Goal: Find specific page/section: Find specific page/section

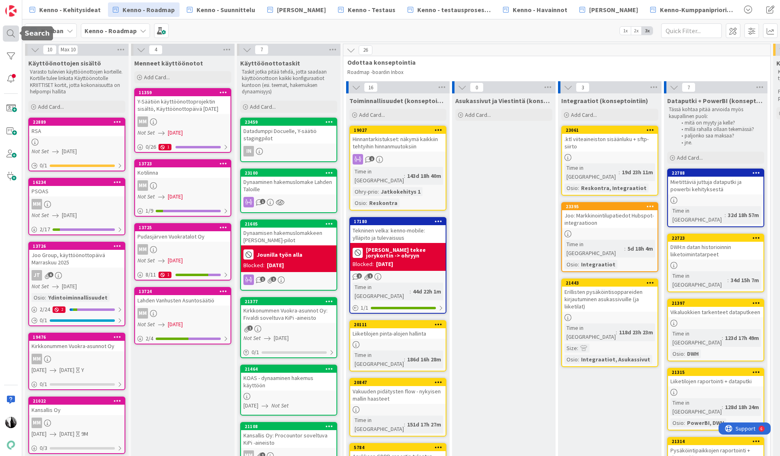
click at [10, 35] on div at bounding box center [11, 33] width 16 height 16
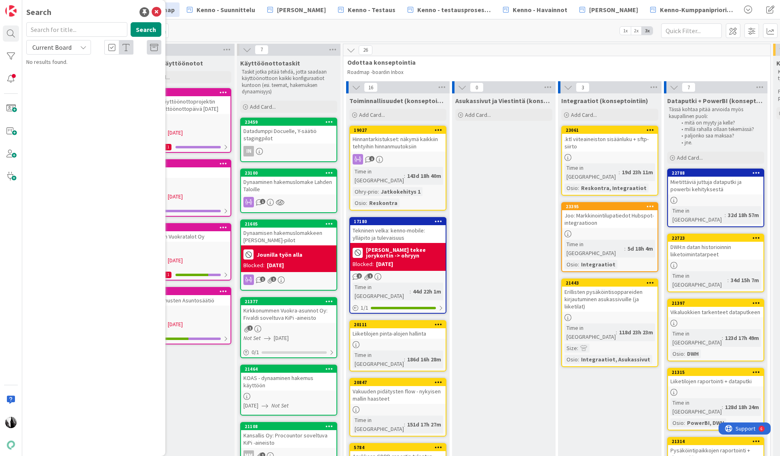
click at [90, 30] on input "text" at bounding box center [76, 29] width 101 height 15
type input "l"
type input "kielitiedon"
drag, startPoint x: 84, startPoint y: 45, endPoint x: 81, endPoint y: 52, distance: 7.7
click at [84, 45] on icon at bounding box center [83, 47] width 6 height 6
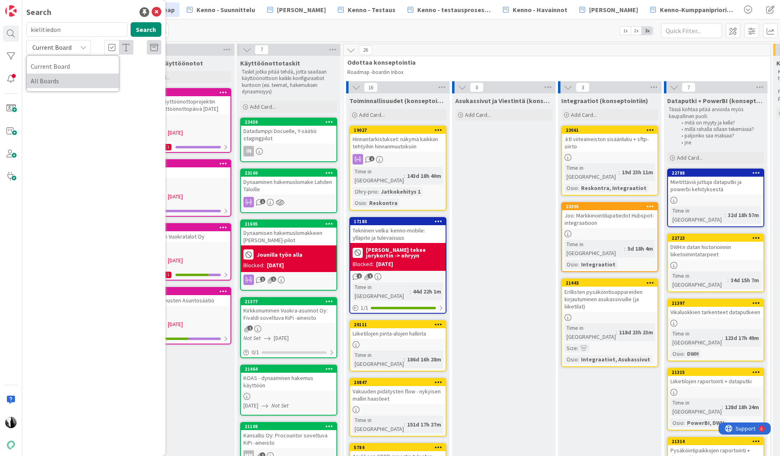
drag, startPoint x: 72, startPoint y: 78, endPoint x: 135, endPoint y: 44, distance: 72.0
click at [72, 78] on span "All Boards" at bounding box center [73, 81] width 84 height 12
click at [115, 66] on div "Kenno - Suunnittelu › Integraatiot (toim.suunn.)" at bounding box center [100, 63] width 124 height 7
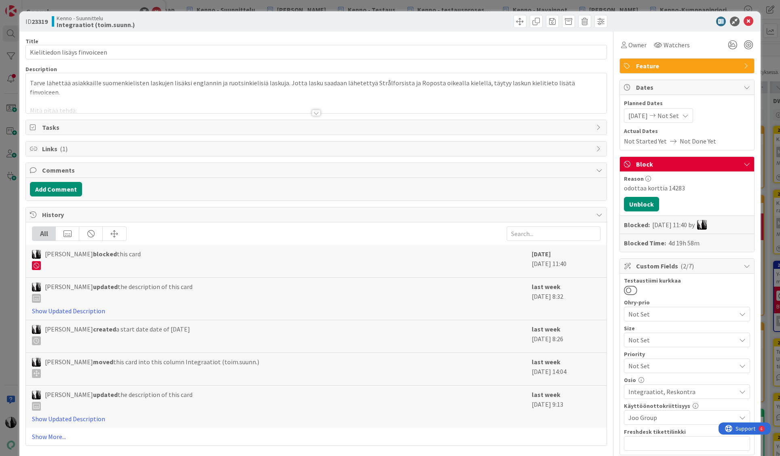
click at [317, 112] on div at bounding box center [316, 113] width 9 height 6
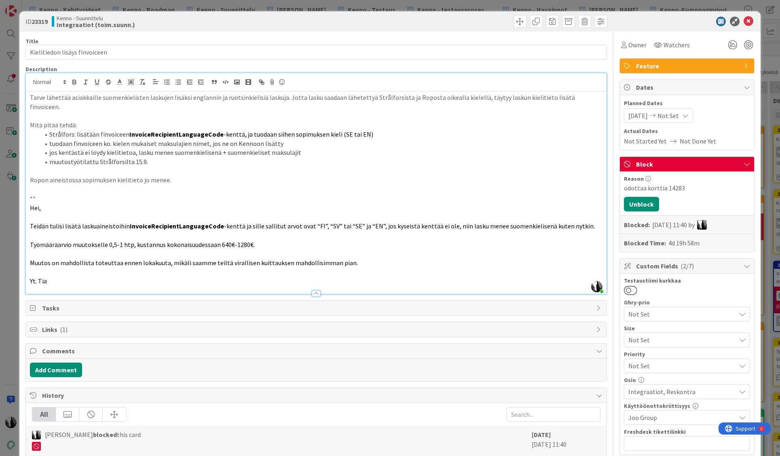
drag, startPoint x: 87, startPoint y: 268, endPoint x: 96, endPoint y: 267, distance: 9.3
click at [87, 277] on p "Yt. Tia" at bounding box center [316, 281] width 573 height 9
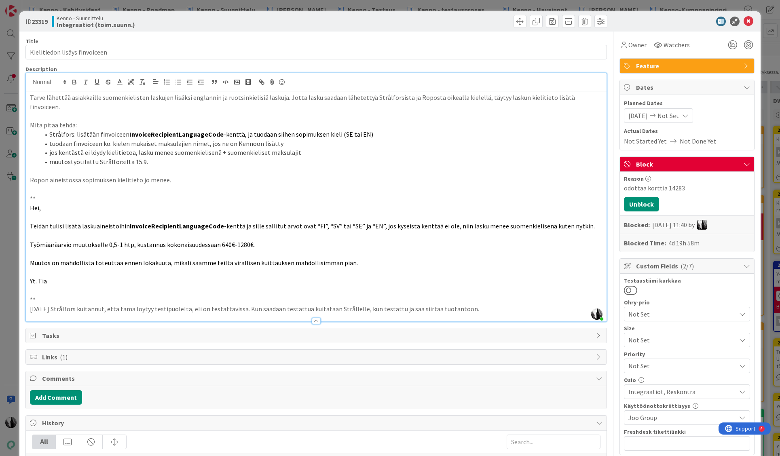
click at [675, 188] on div "odottaa korttia 14283" at bounding box center [687, 188] width 126 height 10
copy div "14283"
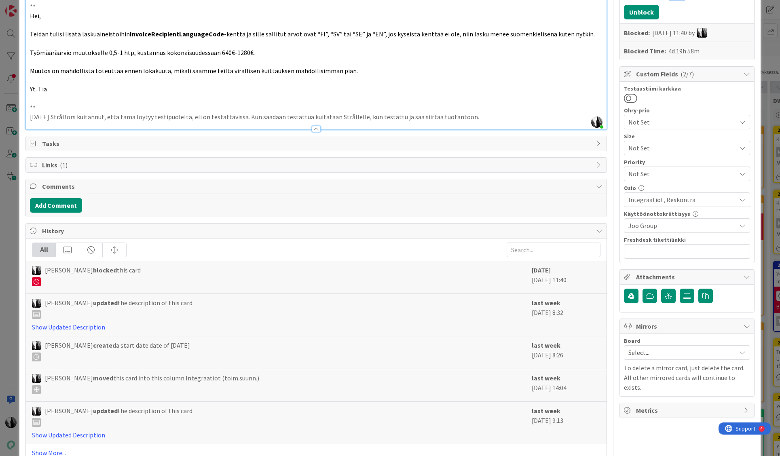
scroll to position [207, 0]
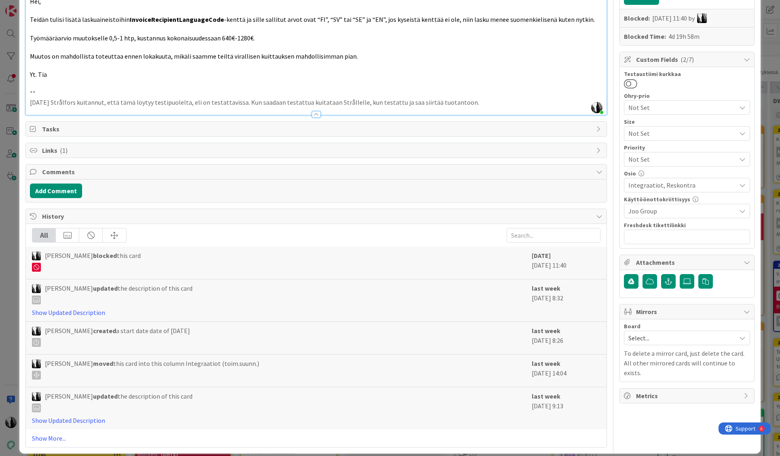
click at [52, 146] on span "Links ( 1 )" at bounding box center [317, 151] width 550 height 10
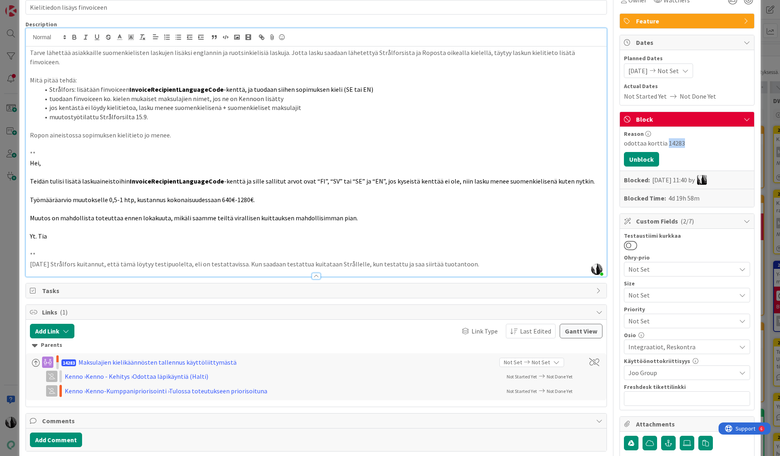
scroll to position [0, 0]
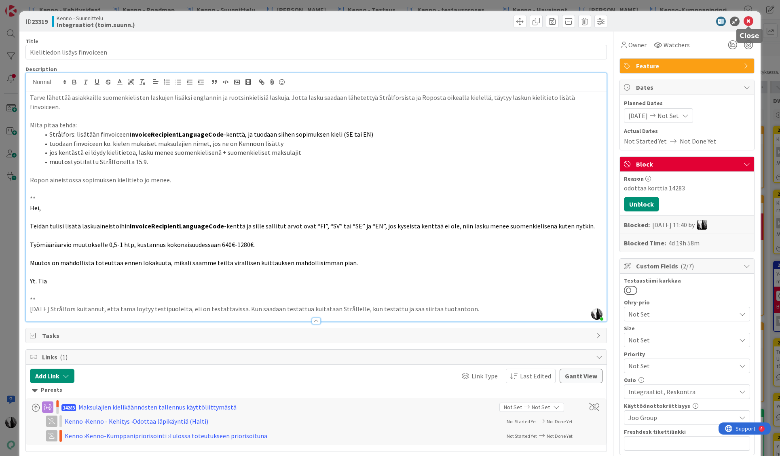
drag, startPoint x: 747, startPoint y: 21, endPoint x: 743, endPoint y: 25, distance: 6.3
click at [747, 21] on icon at bounding box center [749, 22] width 10 height 10
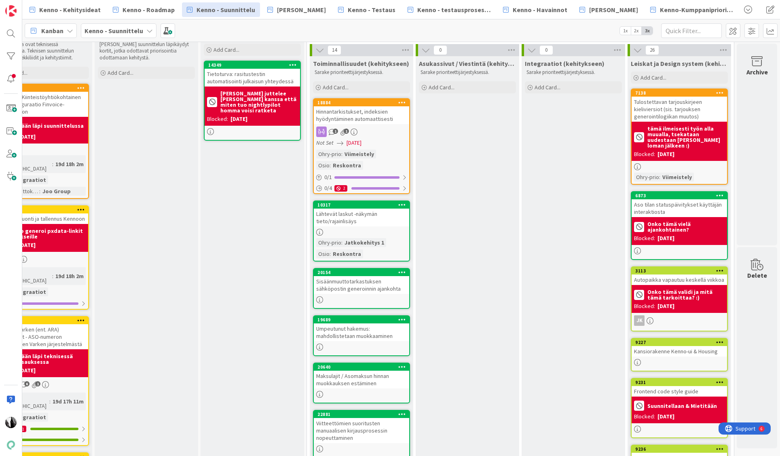
scroll to position [28, 889]
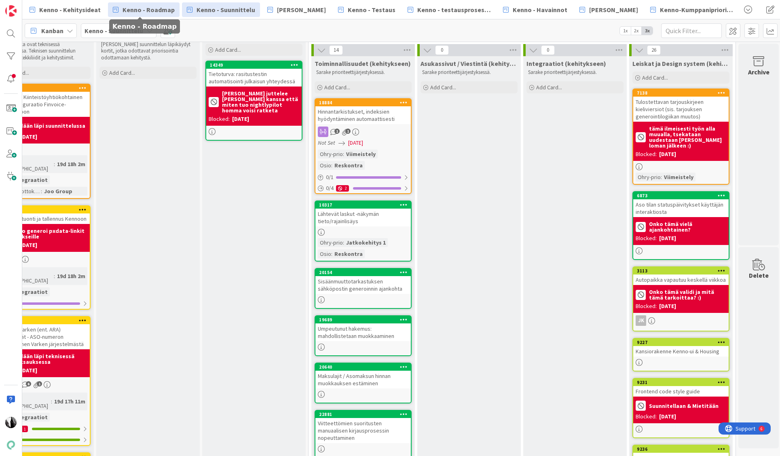
click at [141, 7] on span "Kenno - Roadmap" at bounding box center [149, 10] width 52 height 10
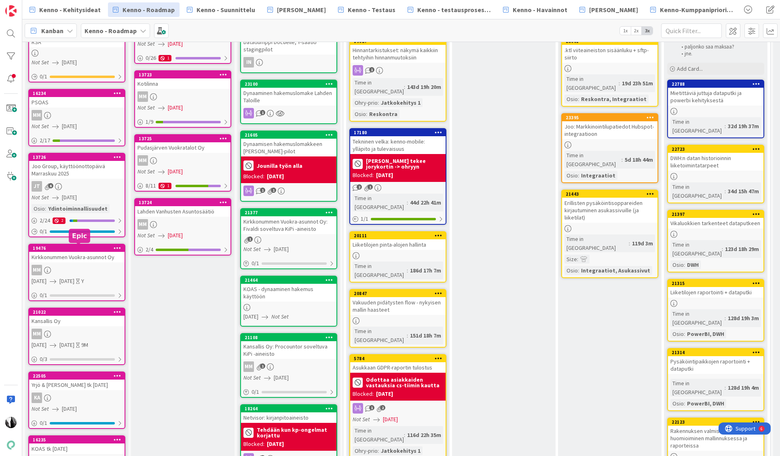
scroll to position [102, 0]
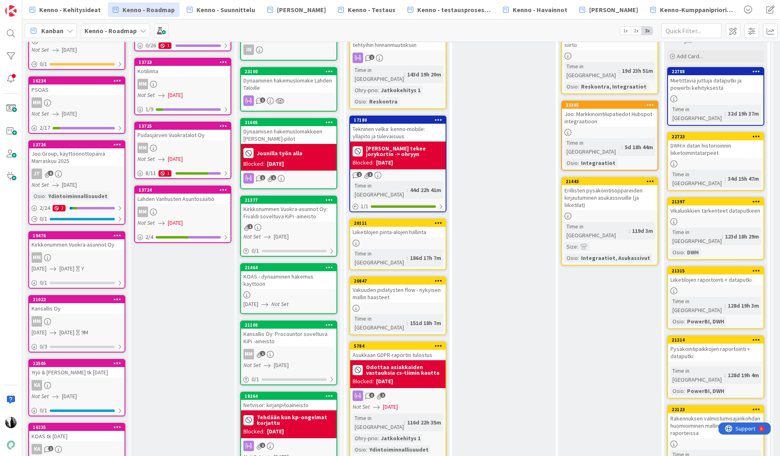
click at [98, 248] on div "Kirkkonummen Vuokra-asunnot Oy" at bounding box center [76, 244] width 95 height 11
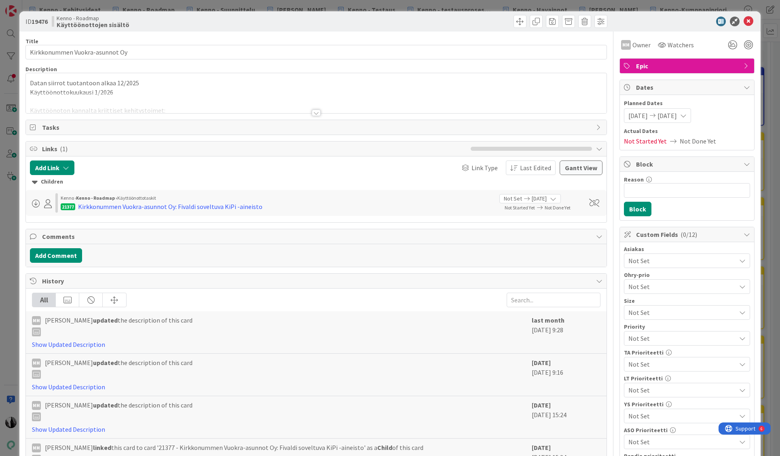
click at [317, 112] on div at bounding box center [316, 113] width 9 height 6
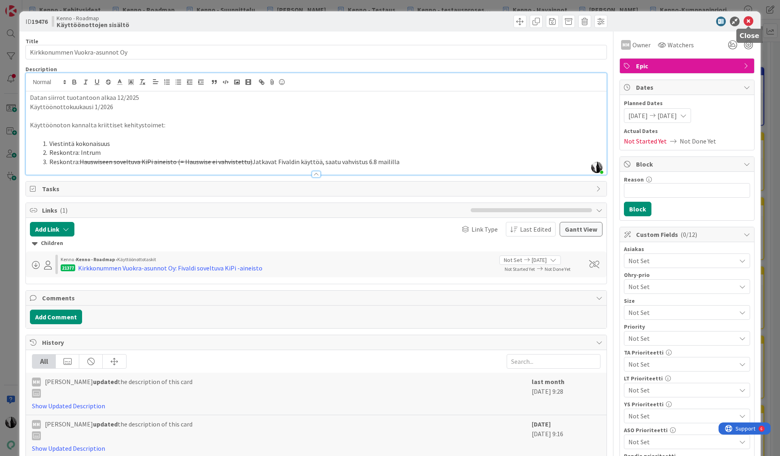
click at [747, 20] on icon at bounding box center [749, 22] width 10 height 10
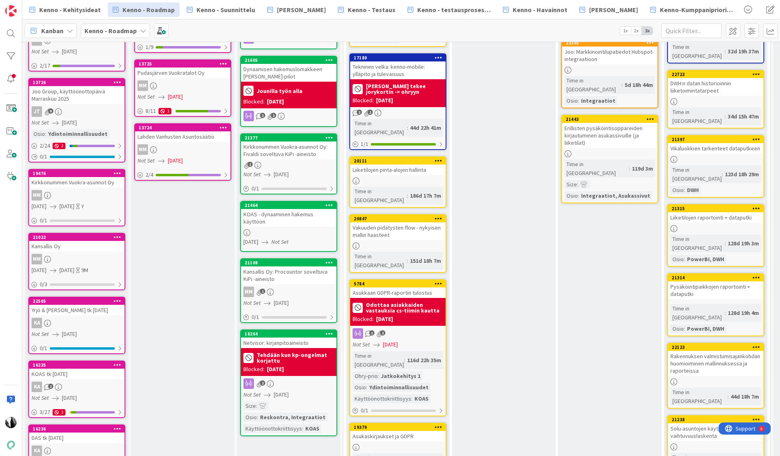
scroll to position [165, 0]
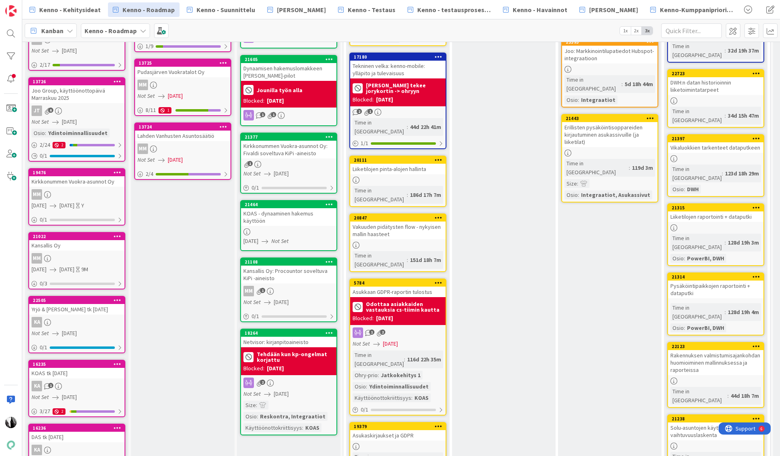
click at [84, 247] on div "Kansallis Oy" at bounding box center [76, 245] width 95 height 11
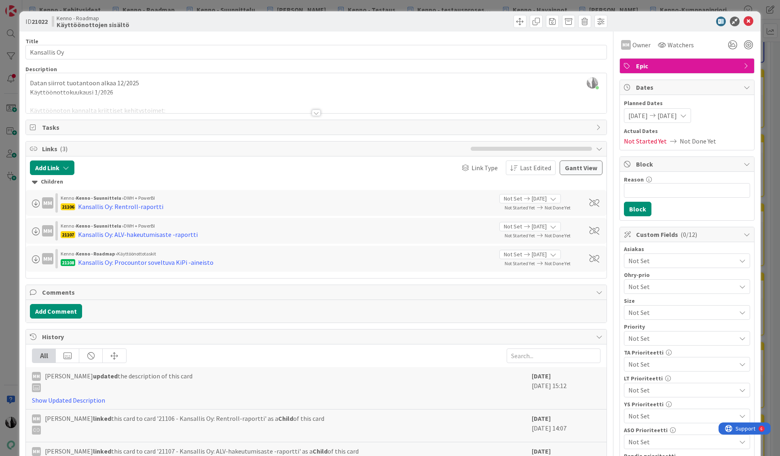
click at [313, 113] on div at bounding box center [316, 113] width 9 height 6
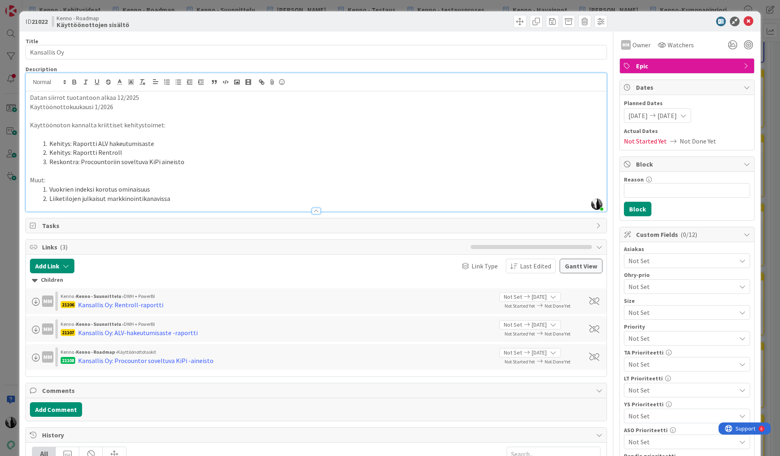
click at [31, 97] on p "Datan siirrot tuotantoon alkaa 12/2025" at bounding box center [316, 97] width 573 height 9
drag, startPoint x: 51, startPoint y: 198, endPoint x: 185, endPoint y: 200, distance: 134.7
click at [185, 200] on li "Liiketilojen julkaisut markkinointikanavissa" at bounding box center [321, 198] width 563 height 9
click at [666, 28] on div "ID 21022 Kenno - Roadmap Käyttöönottojen sisältö" at bounding box center [389, 21] width 741 height 20
click at [750, 21] on icon at bounding box center [749, 22] width 10 height 10
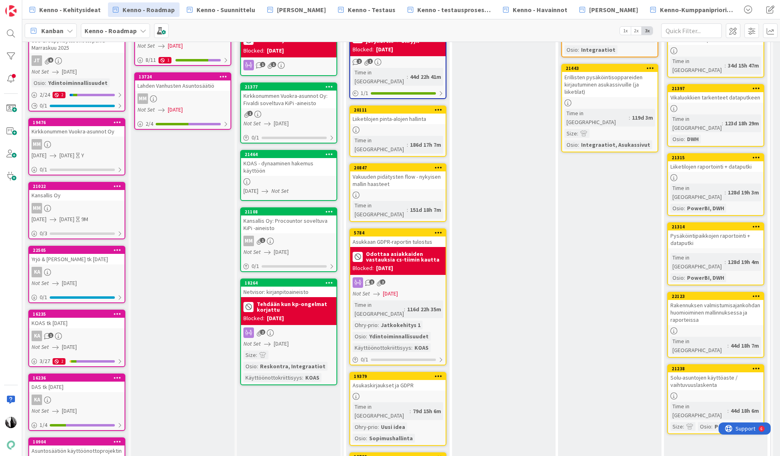
click at [72, 267] on div "KA" at bounding box center [76, 272] width 95 height 11
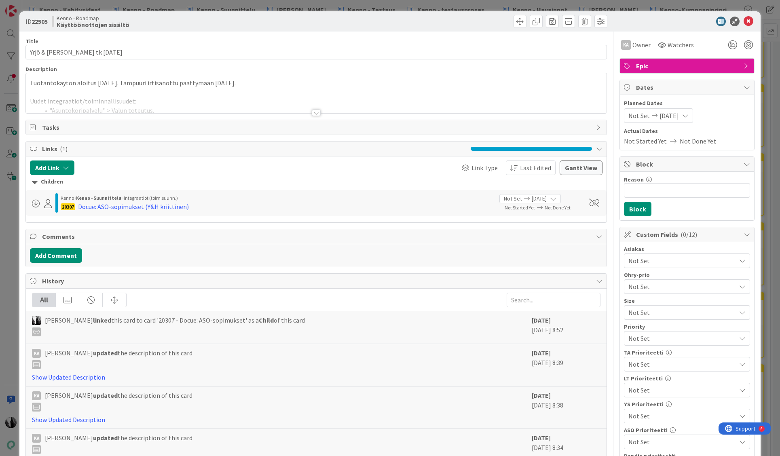
click at [317, 114] on div at bounding box center [316, 113] width 9 height 6
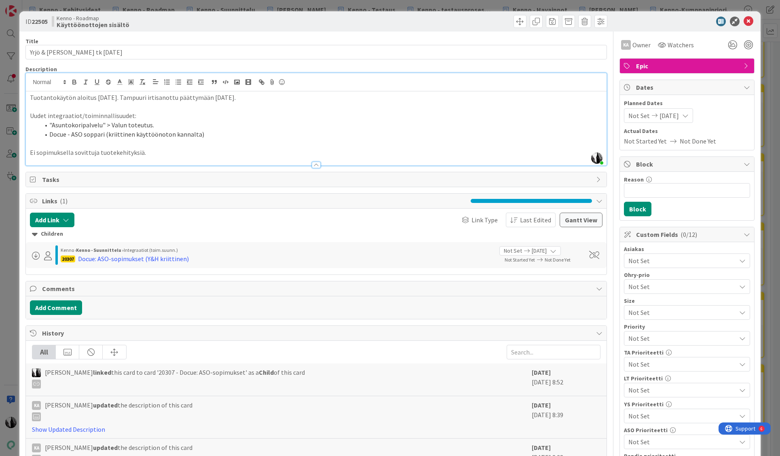
click at [693, 18] on div at bounding box center [682, 22] width 143 height 10
click at [749, 20] on icon at bounding box center [749, 22] width 10 height 10
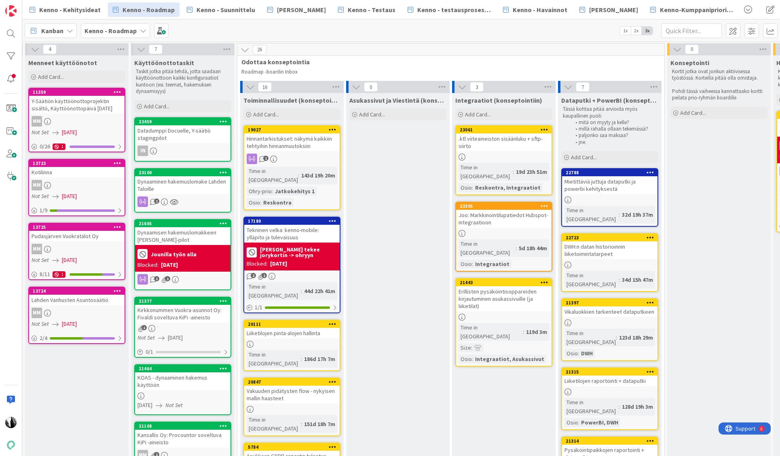
scroll to position [0, 0]
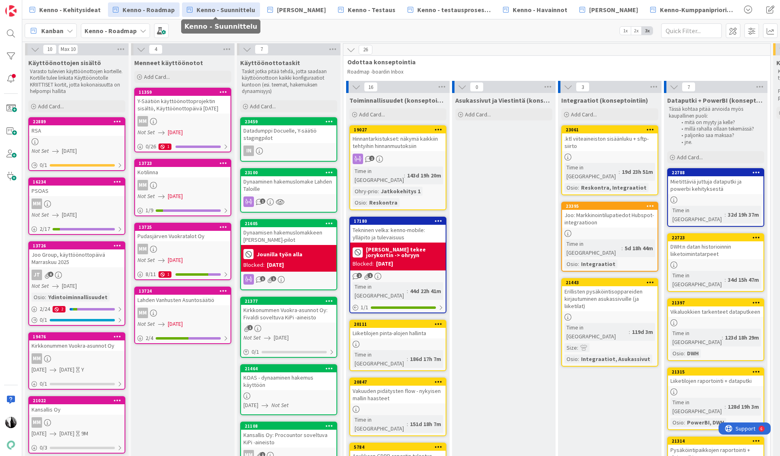
click at [217, 11] on span "Kenno - Suunnittelu" at bounding box center [226, 10] width 59 height 10
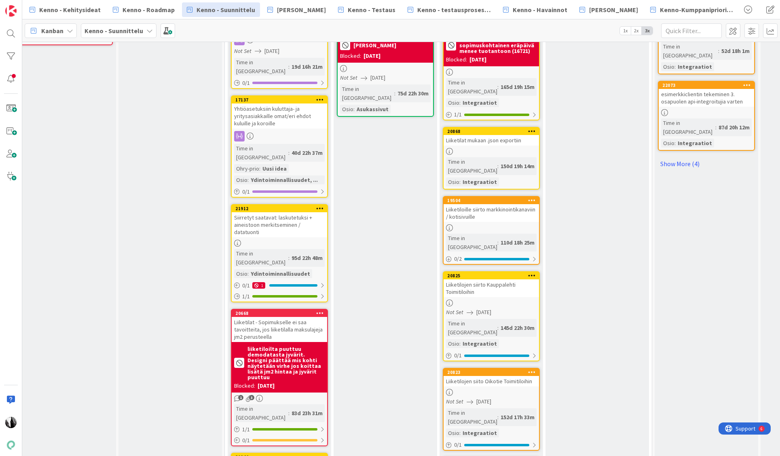
scroll to position [914, 225]
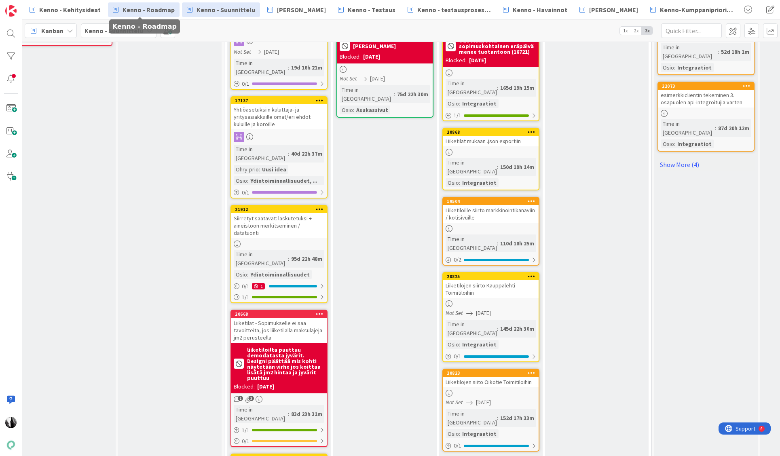
click at [144, 8] on span "Kenno - Roadmap" at bounding box center [149, 10] width 52 height 10
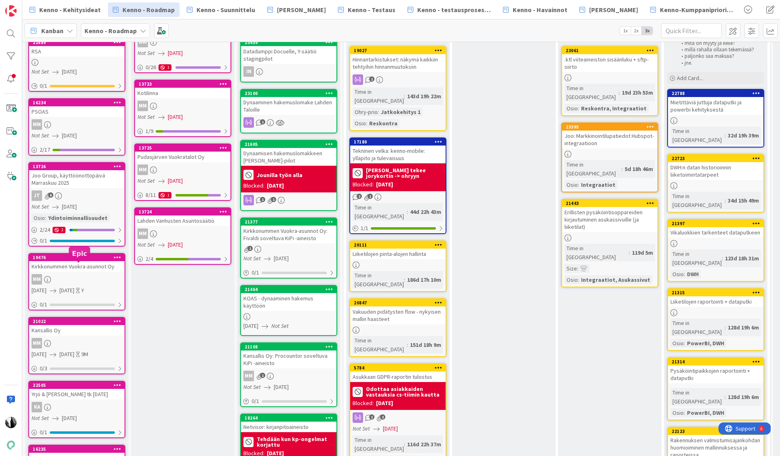
scroll to position [81, 0]
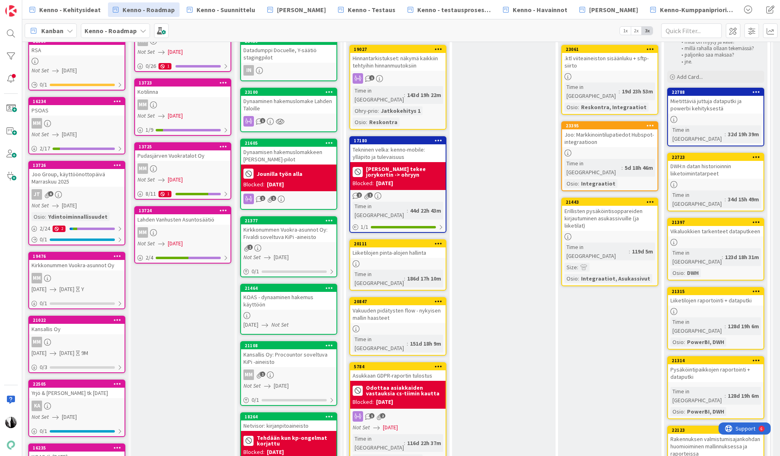
click at [69, 329] on div "Kansallis Oy" at bounding box center [76, 329] width 95 height 11
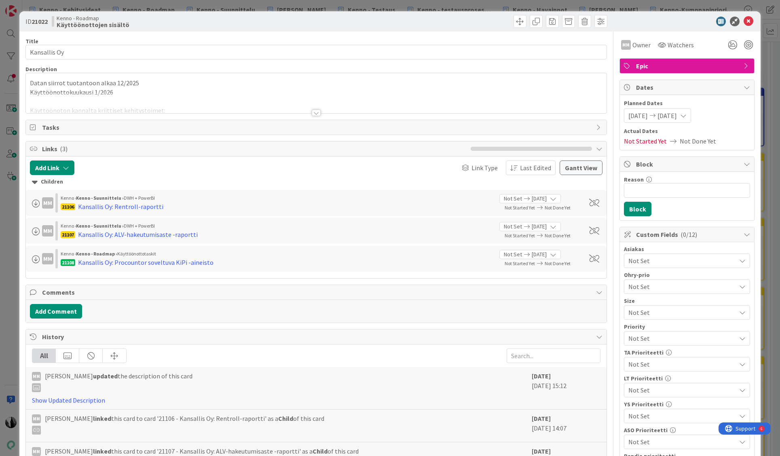
click at [317, 114] on div at bounding box center [316, 113] width 9 height 6
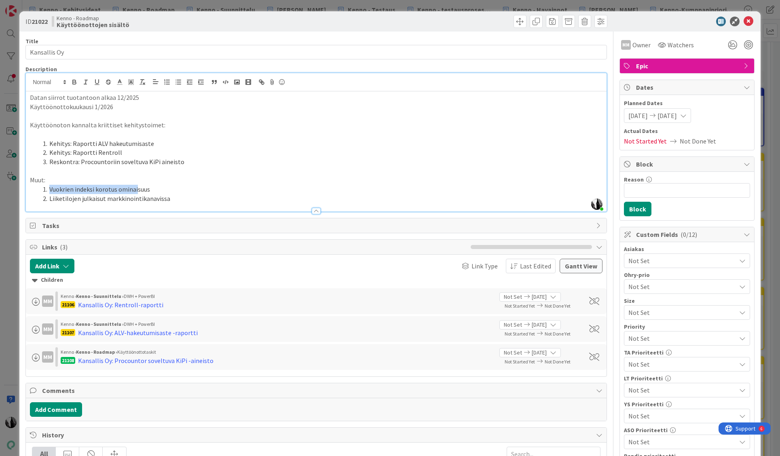
drag, startPoint x: 50, startPoint y: 189, endPoint x: 118, endPoint y: 192, distance: 67.6
click at [136, 190] on li "Vuokrien indeksi korotus ominaisuus" at bounding box center [321, 189] width 563 height 9
click at [80, 199] on li "Liiketilojen julkaisut markkinointikanavissa" at bounding box center [321, 198] width 563 height 9
drag, startPoint x: 49, startPoint y: 199, endPoint x: 176, endPoint y: 199, distance: 127.0
click at [150, 198] on li "Liiketilojen julkaisut markkinointikanavissa" at bounding box center [321, 198] width 563 height 9
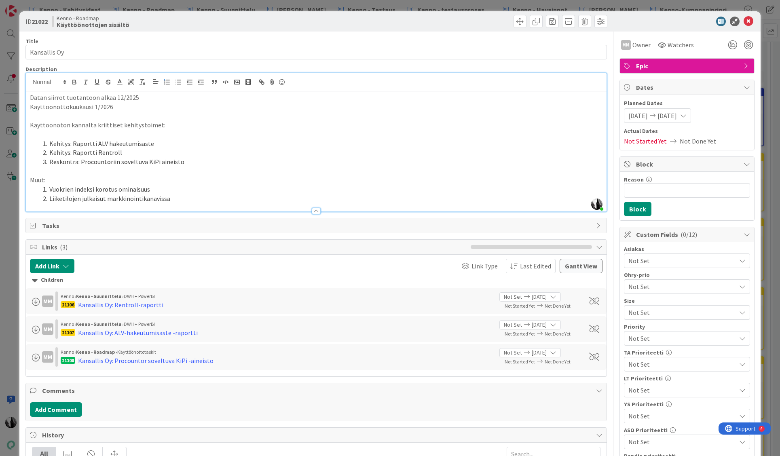
drag, startPoint x: 197, startPoint y: 199, endPoint x: 202, endPoint y: 199, distance: 5.3
click at [197, 199] on li "Liiketilojen julkaisut markkinointikanavissa" at bounding box center [321, 198] width 563 height 9
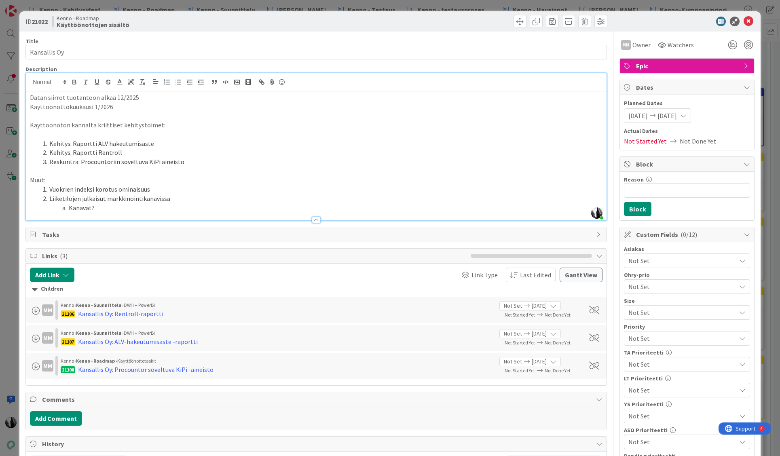
click at [687, 24] on div at bounding box center [682, 22] width 143 height 10
click at [692, 21] on div at bounding box center [682, 22] width 143 height 10
click at [748, 19] on icon at bounding box center [749, 22] width 10 height 10
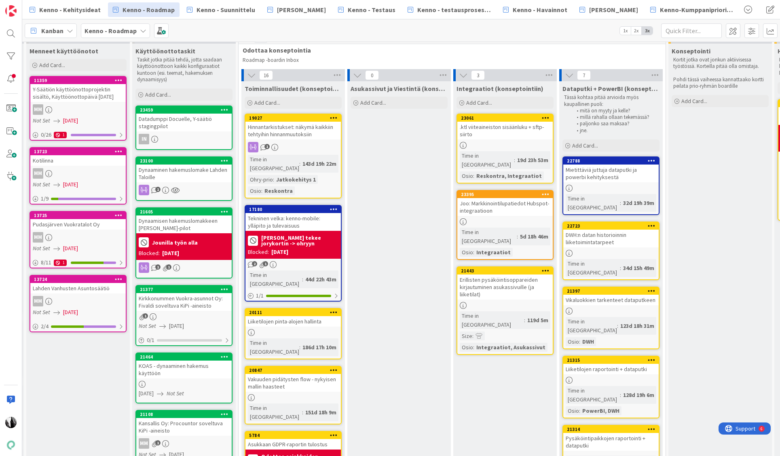
scroll to position [0, 105]
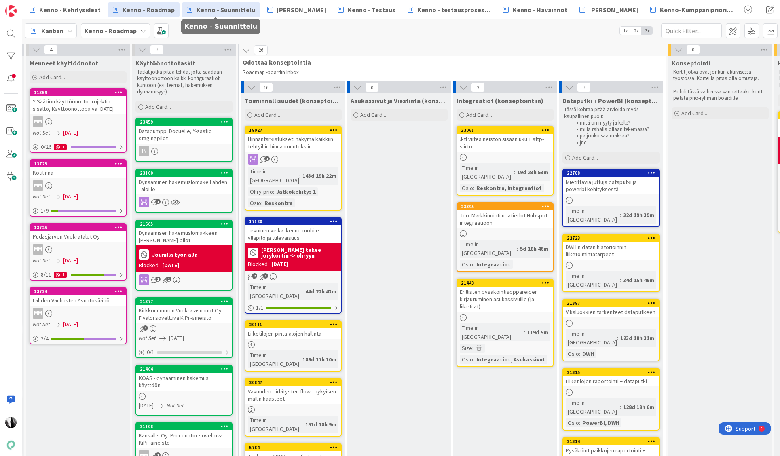
click at [229, 8] on span "Kenno - Suunnittelu" at bounding box center [226, 10] width 59 height 10
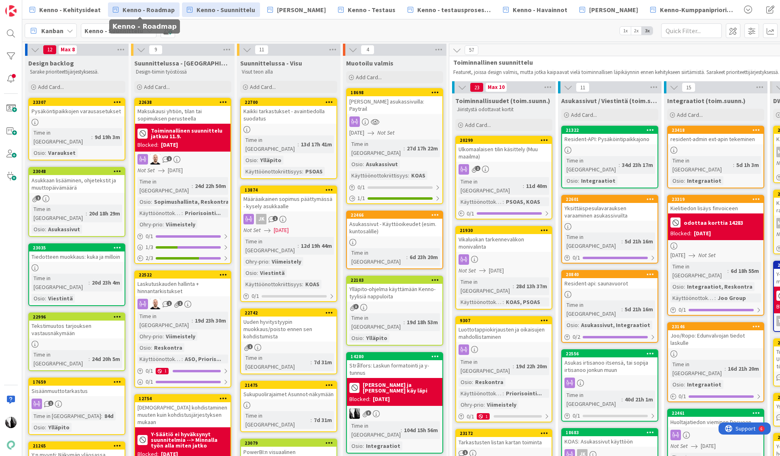
click at [159, 12] on span "Kenno - Roadmap" at bounding box center [149, 10] width 52 height 10
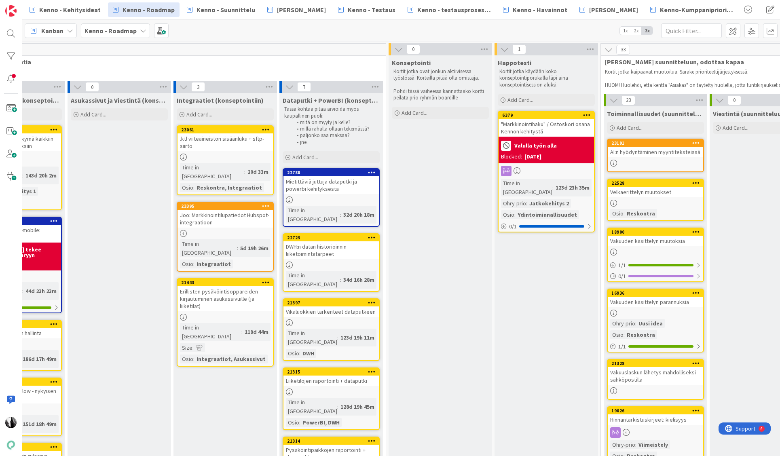
scroll to position [0, 382]
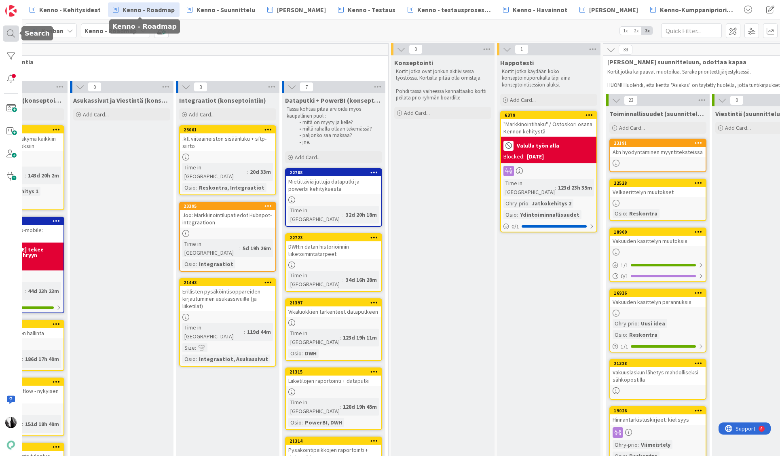
click at [10, 33] on div at bounding box center [11, 33] width 16 height 16
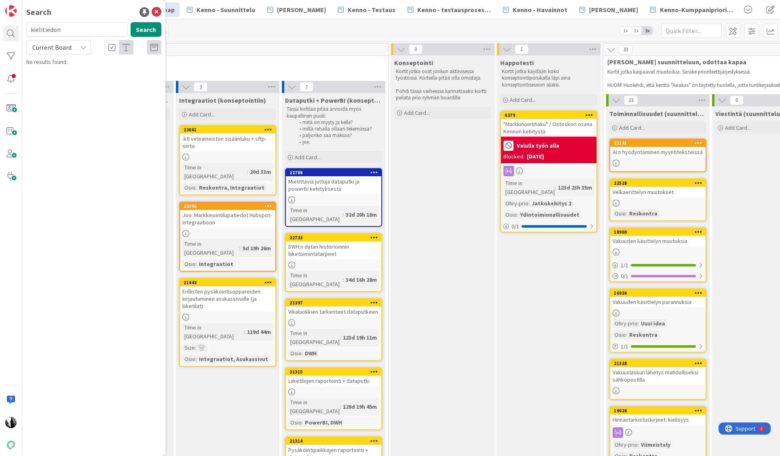
drag, startPoint x: 47, startPoint y: 30, endPoint x: 28, endPoint y: 24, distance: 20.3
click at [28, 24] on input "kielitiedon" at bounding box center [76, 29] width 101 height 15
click at [51, 47] on span "Current Board" at bounding box center [51, 47] width 39 height 8
click at [51, 85] on span "All Boards" at bounding box center [73, 81] width 84 height 12
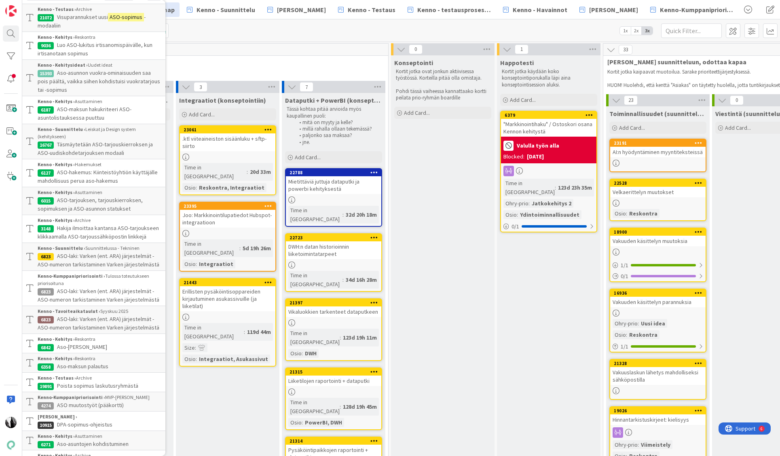
scroll to position [0, 0]
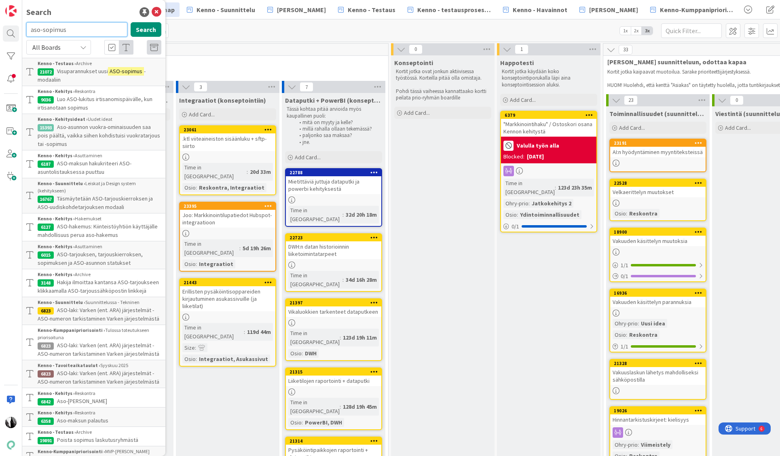
drag, startPoint x: 56, startPoint y: 28, endPoint x: 30, endPoint y: 28, distance: 26.3
click at [29, 29] on input "aso-sopimus" at bounding box center [76, 29] width 101 height 15
type input "docue"
click at [151, 30] on button "Search" at bounding box center [146, 29] width 31 height 15
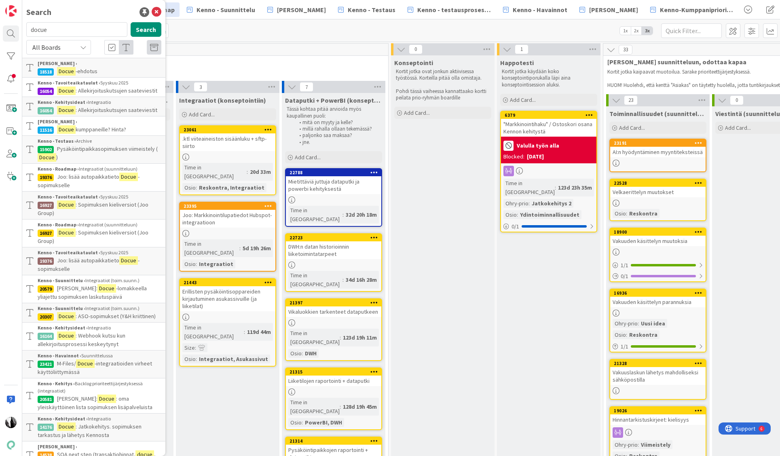
click at [84, 313] on span ": ASO-sopimukset (Y&H kriittinen)" at bounding box center [116, 316] width 80 height 7
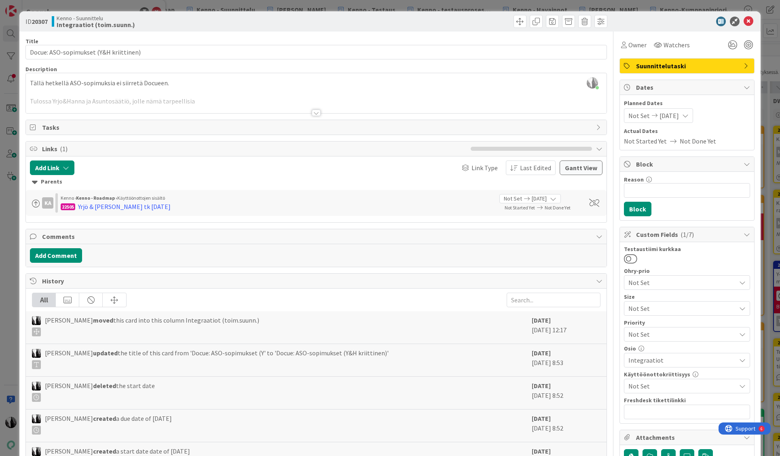
click at [317, 111] on div at bounding box center [316, 113] width 9 height 6
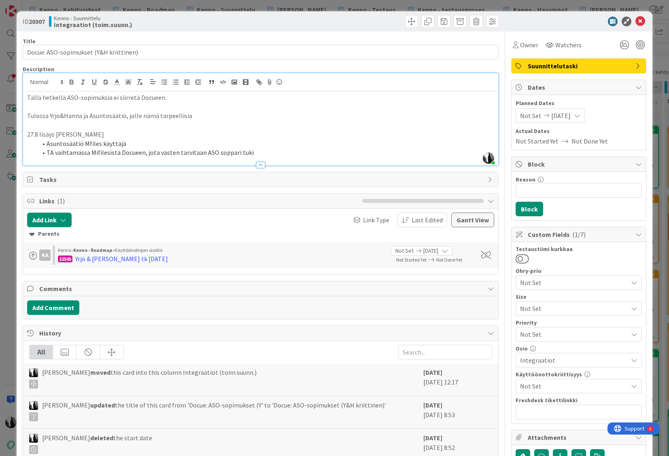
click at [545, 26] on div at bounding box center [574, 22] width 143 height 10
click at [641, 21] on icon at bounding box center [640, 22] width 10 height 10
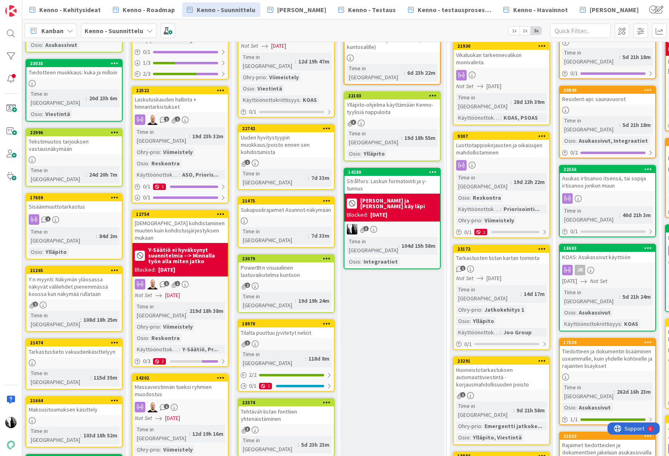
scroll to position [184, 6]
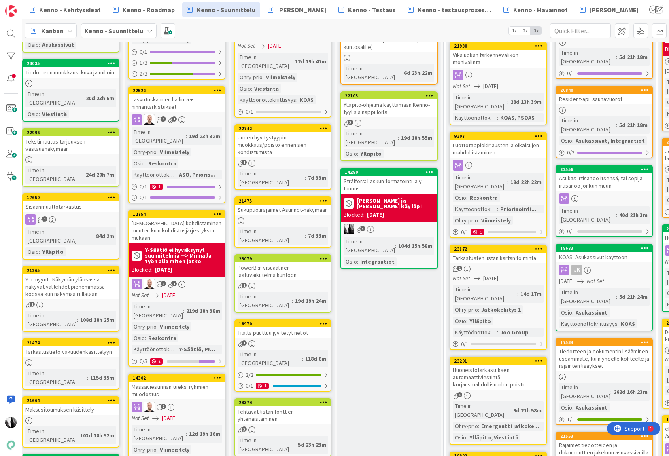
click at [176, 218] on div "Suorituksen kohdistaminen muuten kuin kohdistusjärjestyksen mukaan" at bounding box center [176, 230] width 95 height 25
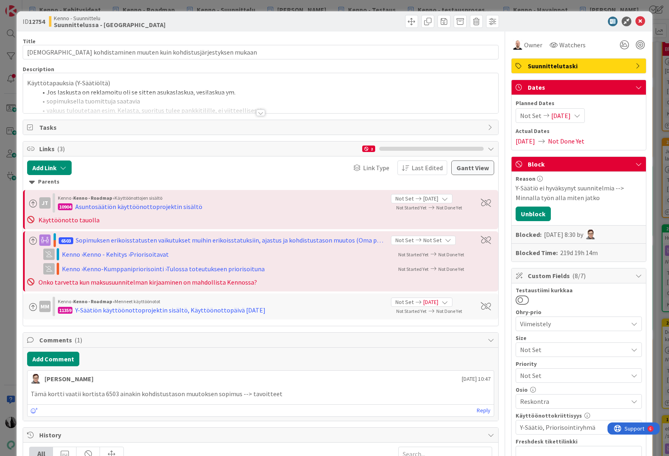
click at [261, 112] on div at bounding box center [260, 113] width 9 height 6
